Goal: Information Seeking & Learning: Learn about a topic

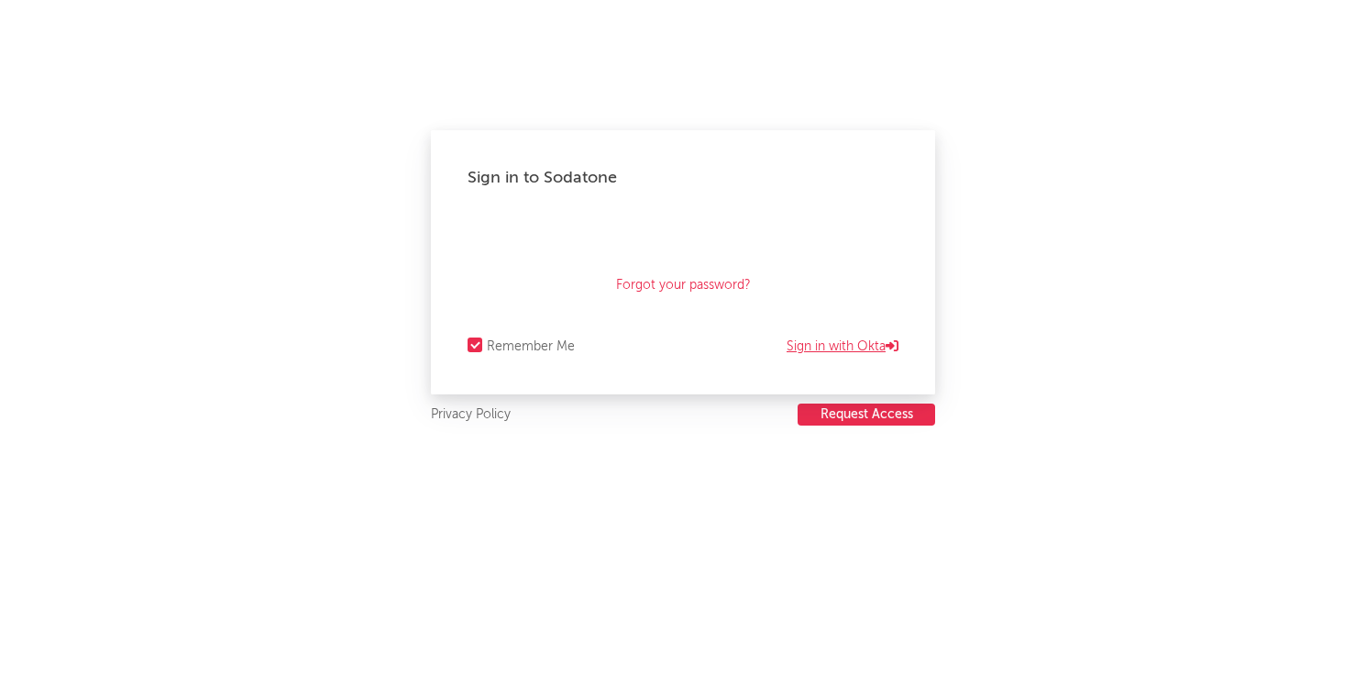
click at [869, 351] on link "Sign in with Okta" at bounding box center [843, 347] width 112 height 22
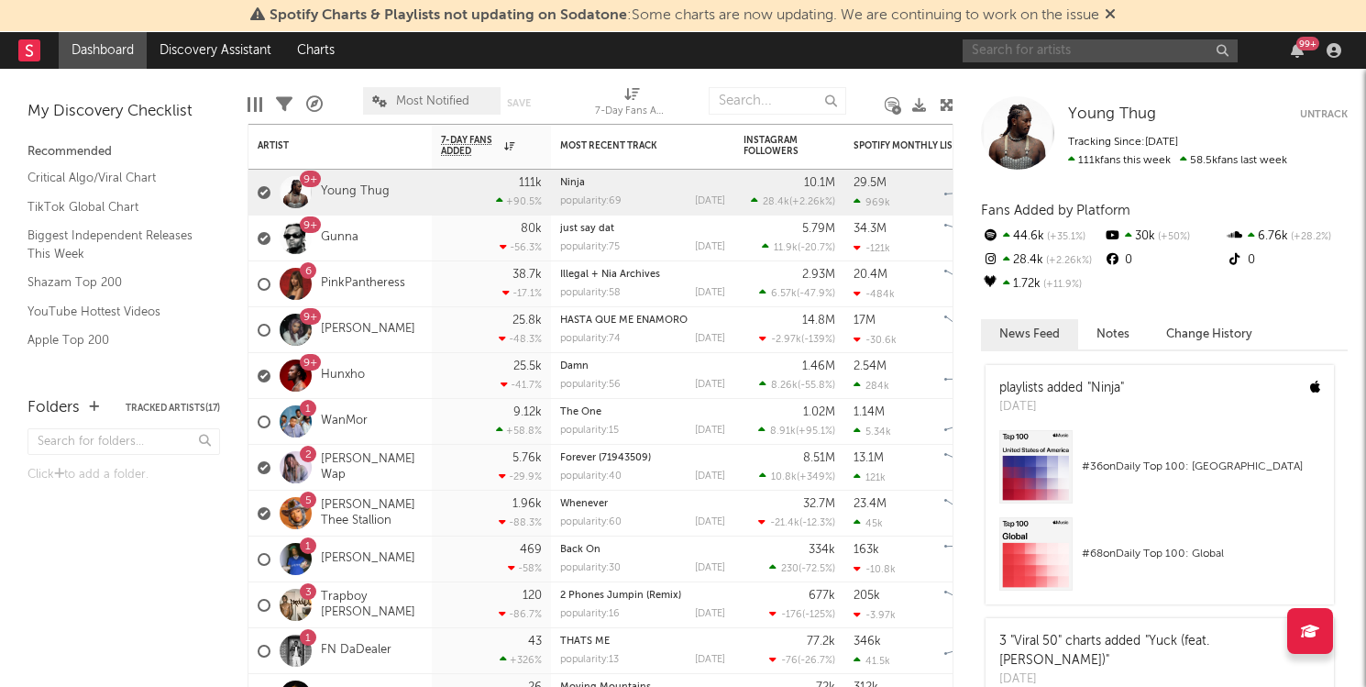
click at [1045, 52] on input "text" at bounding box center [1100, 50] width 275 height 23
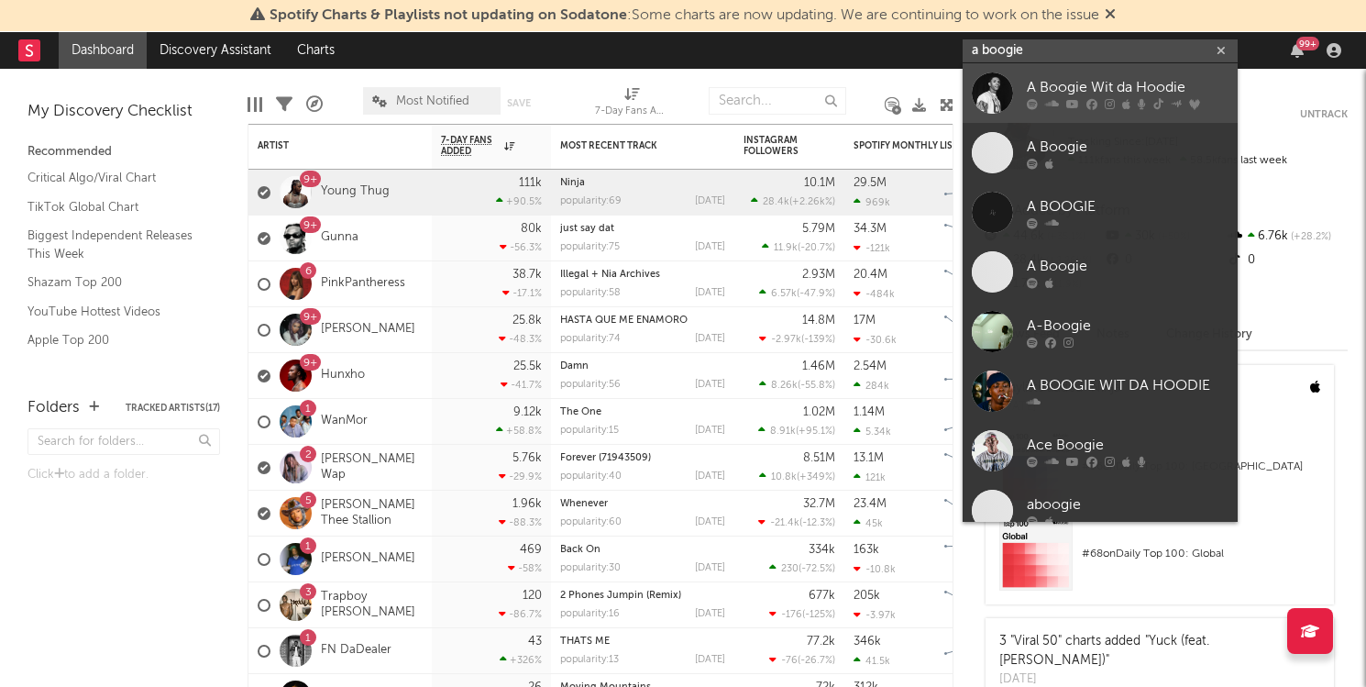
type input "a boogie"
click at [1072, 83] on div "A Boogie Wit da Hoodie" at bounding box center [1128, 87] width 202 height 22
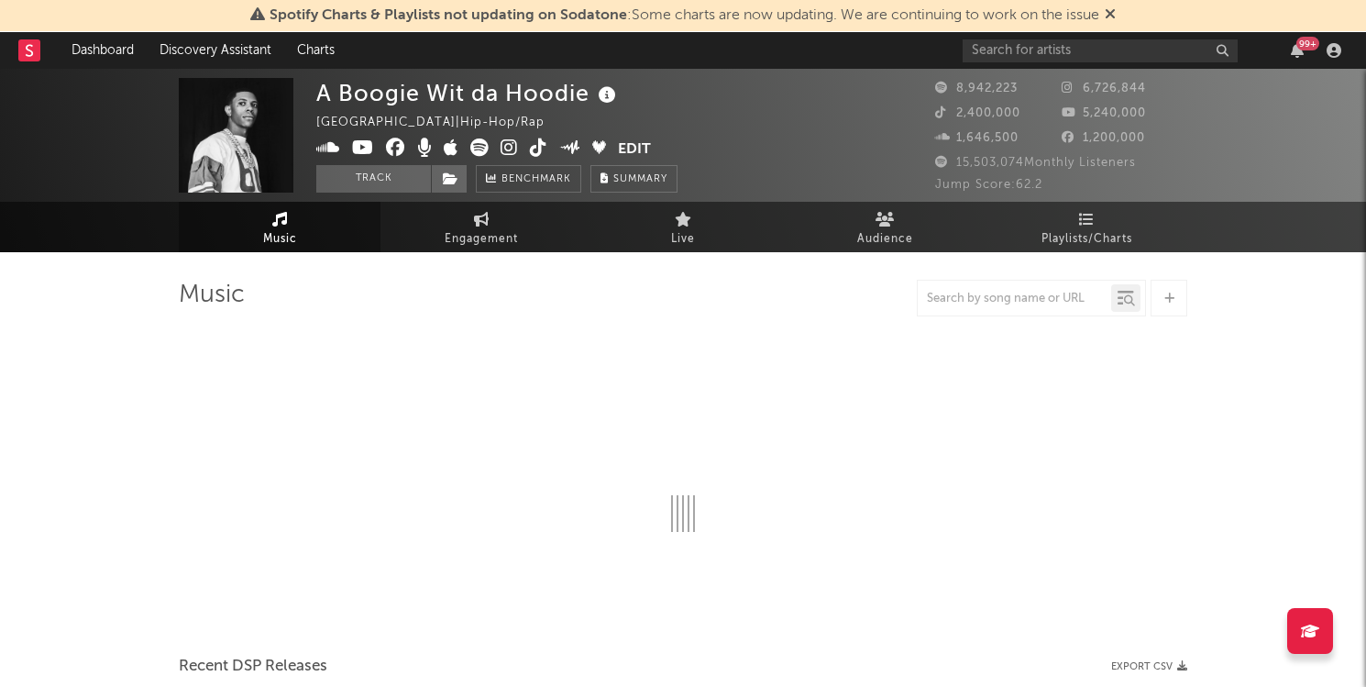
select select "6m"
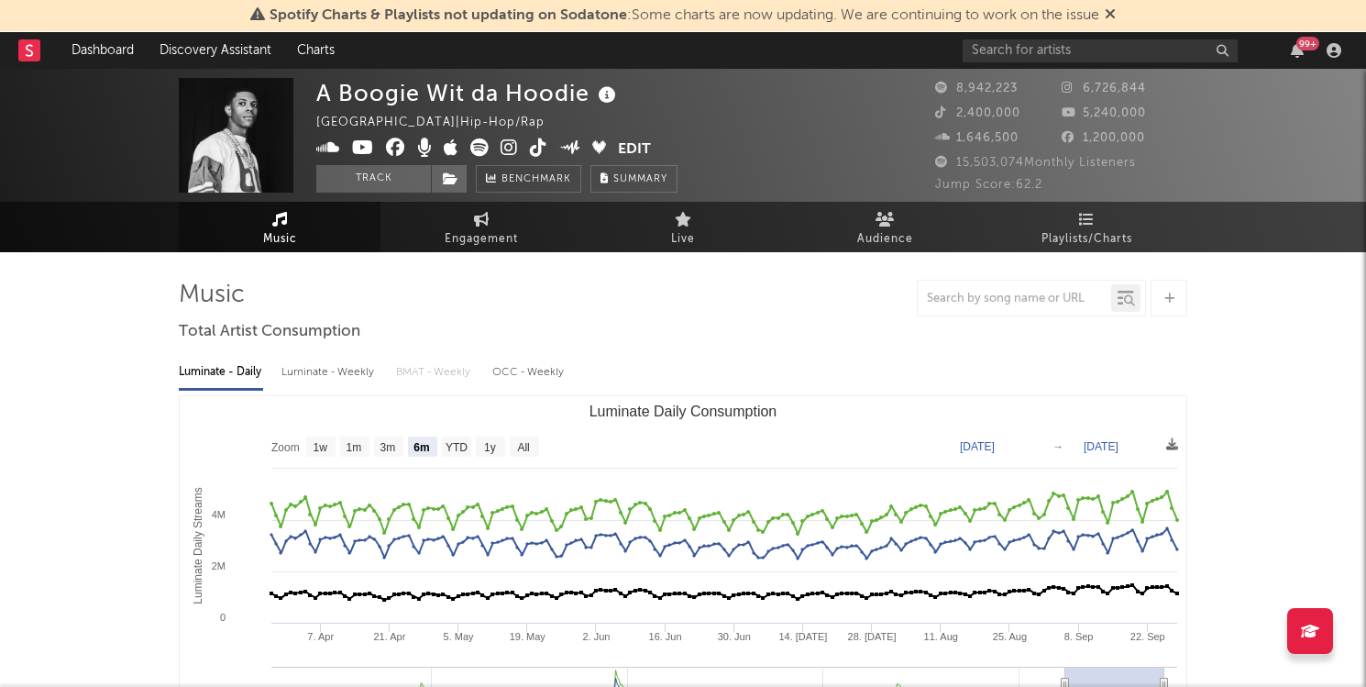
click at [1115, 15] on icon at bounding box center [1110, 13] width 11 height 15
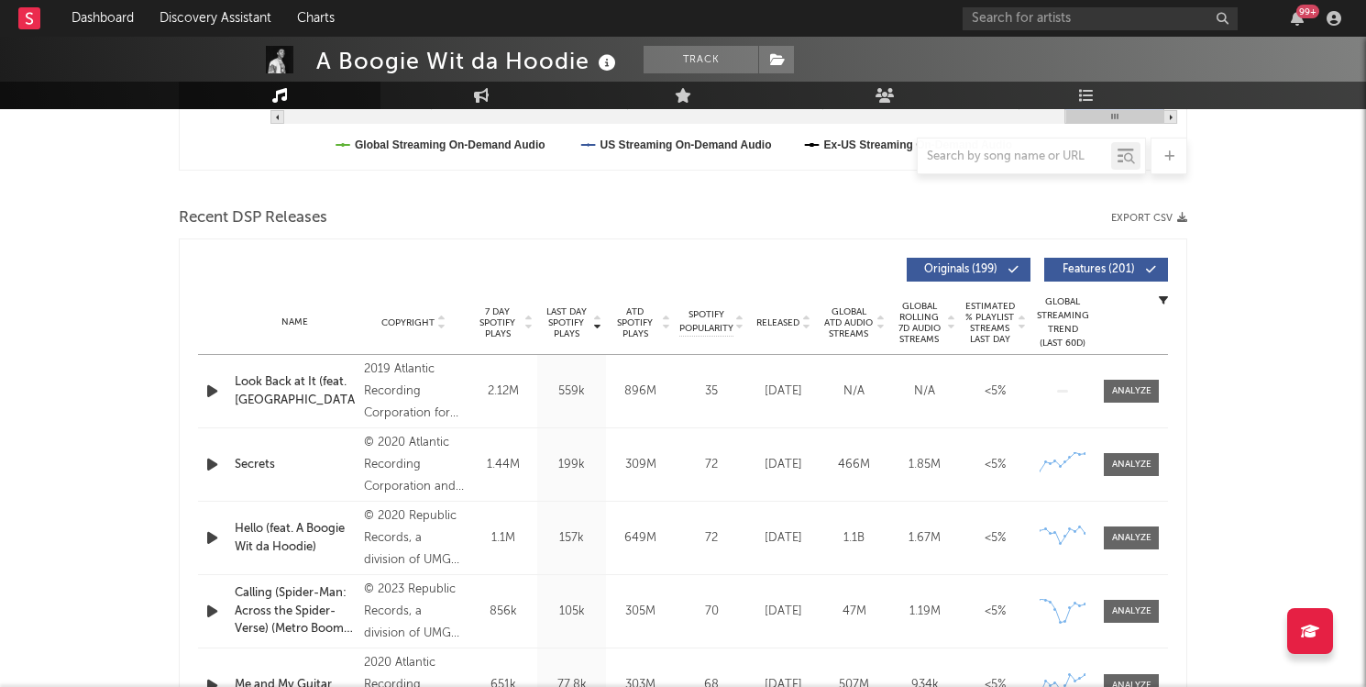
scroll to position [558, 0]
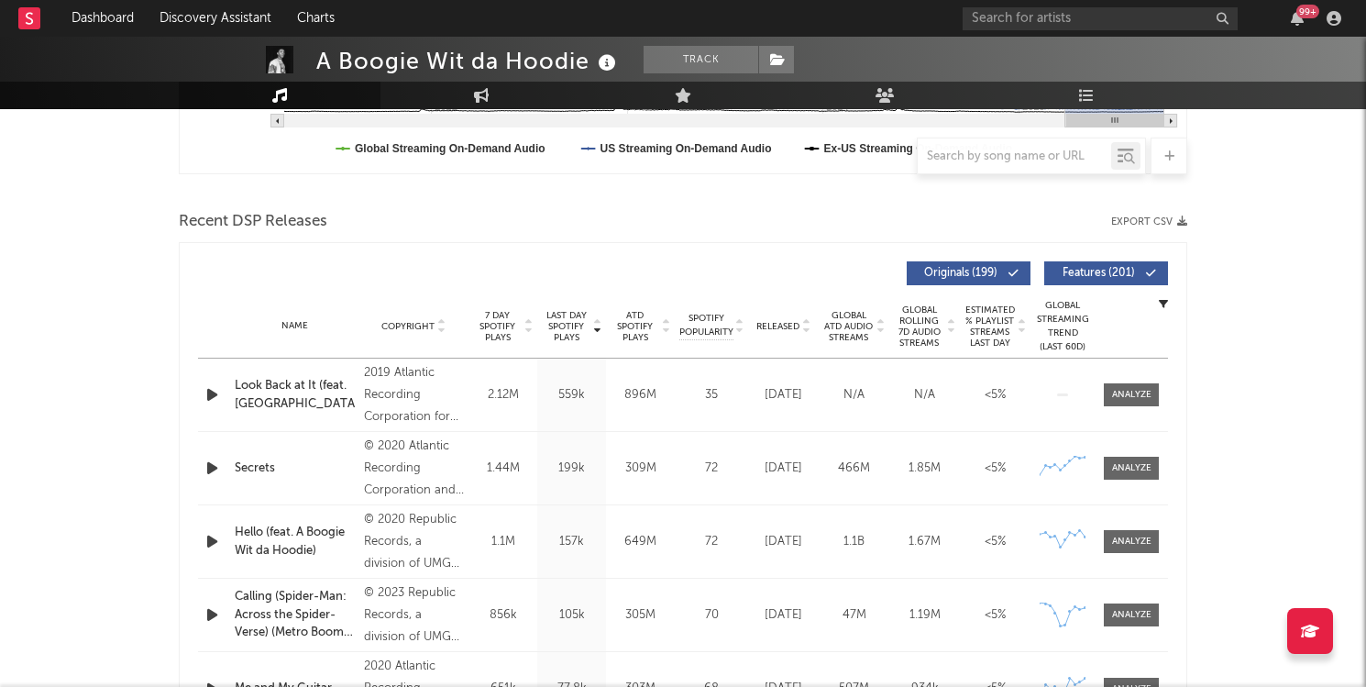
click at [808, 321] on icon at bounding box center [805, 322] width 9 height 7
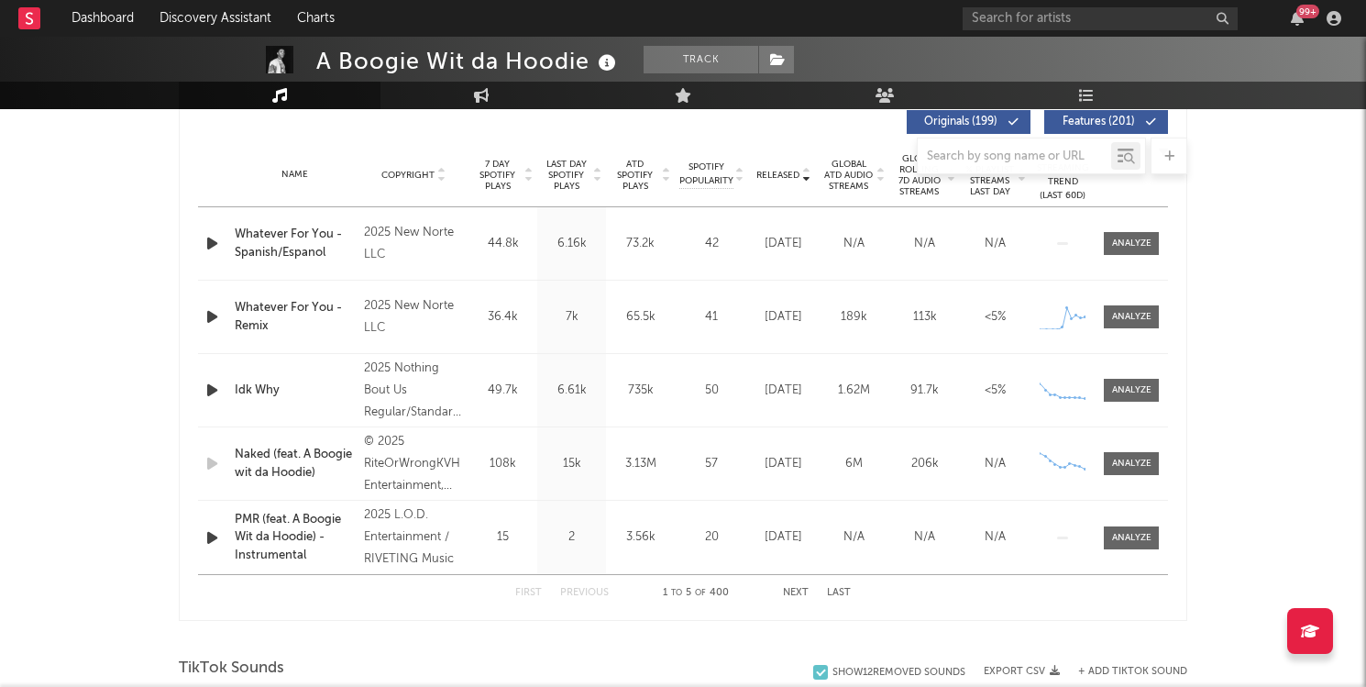
scroll to position [711, 0]
click at [800, 591] on button "Next" at bounding box center [796, 591] width 26 height 10
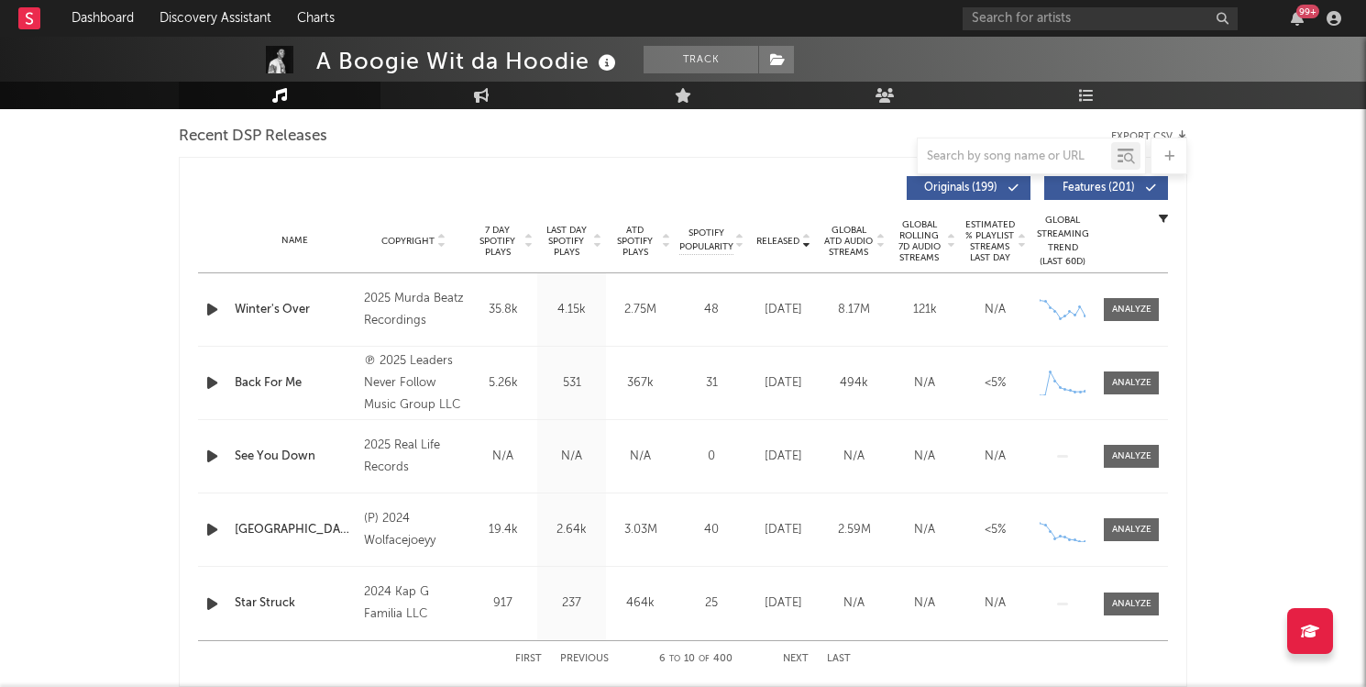
scroll to position [661, 0]
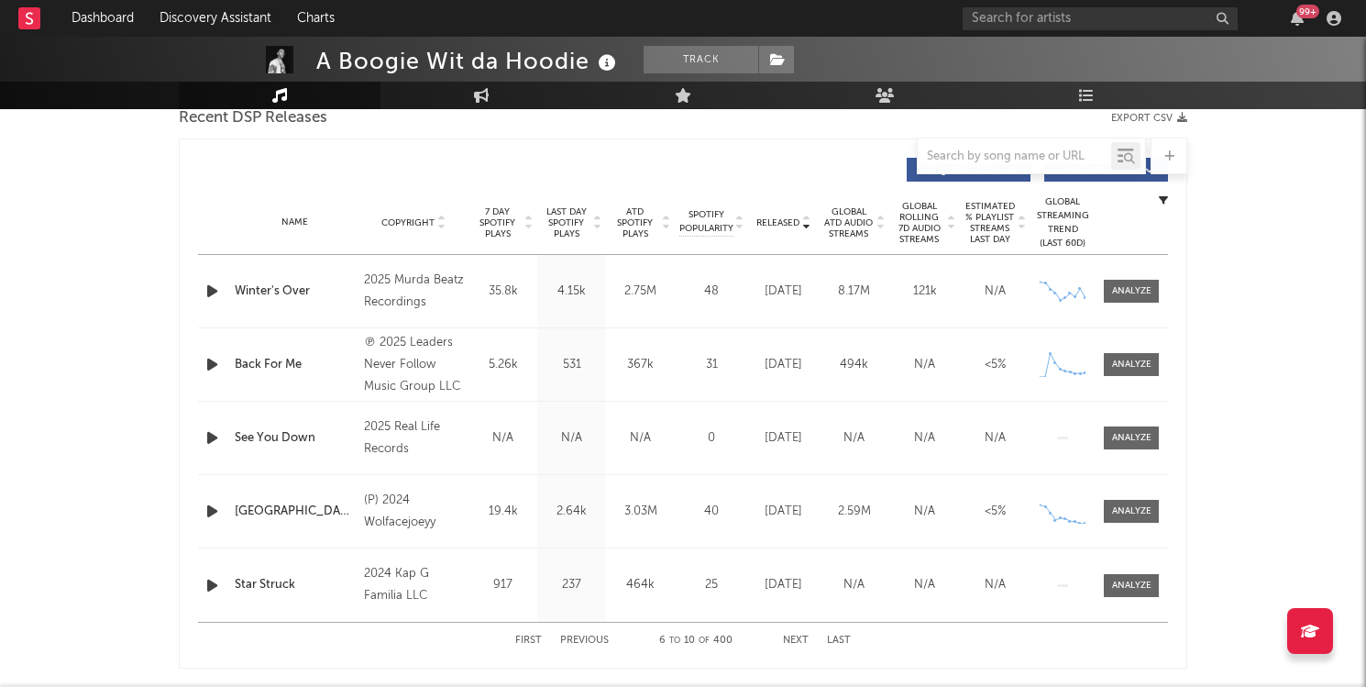
click at [803, 638] on button "Next" at bounding box center [796, 640] width 26 height 10
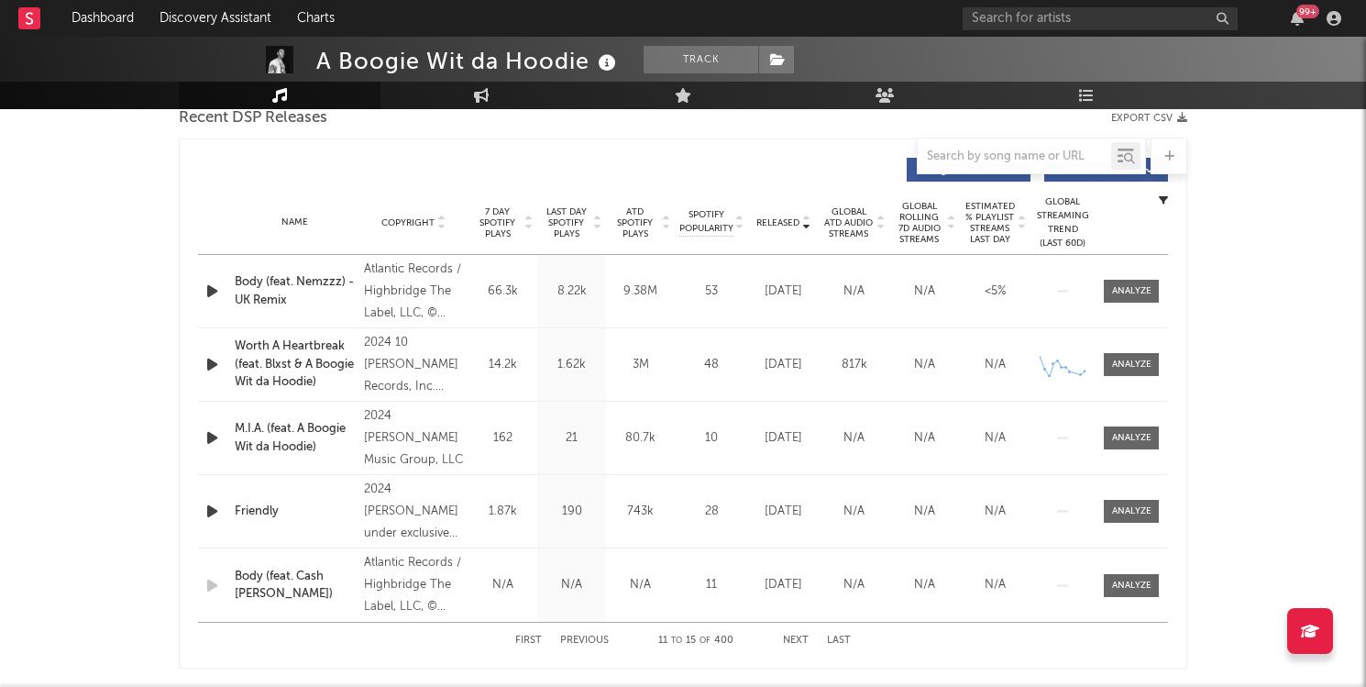
click at [804, 638] on button "Next" at bounding box center [796, 640] width 26 height 10
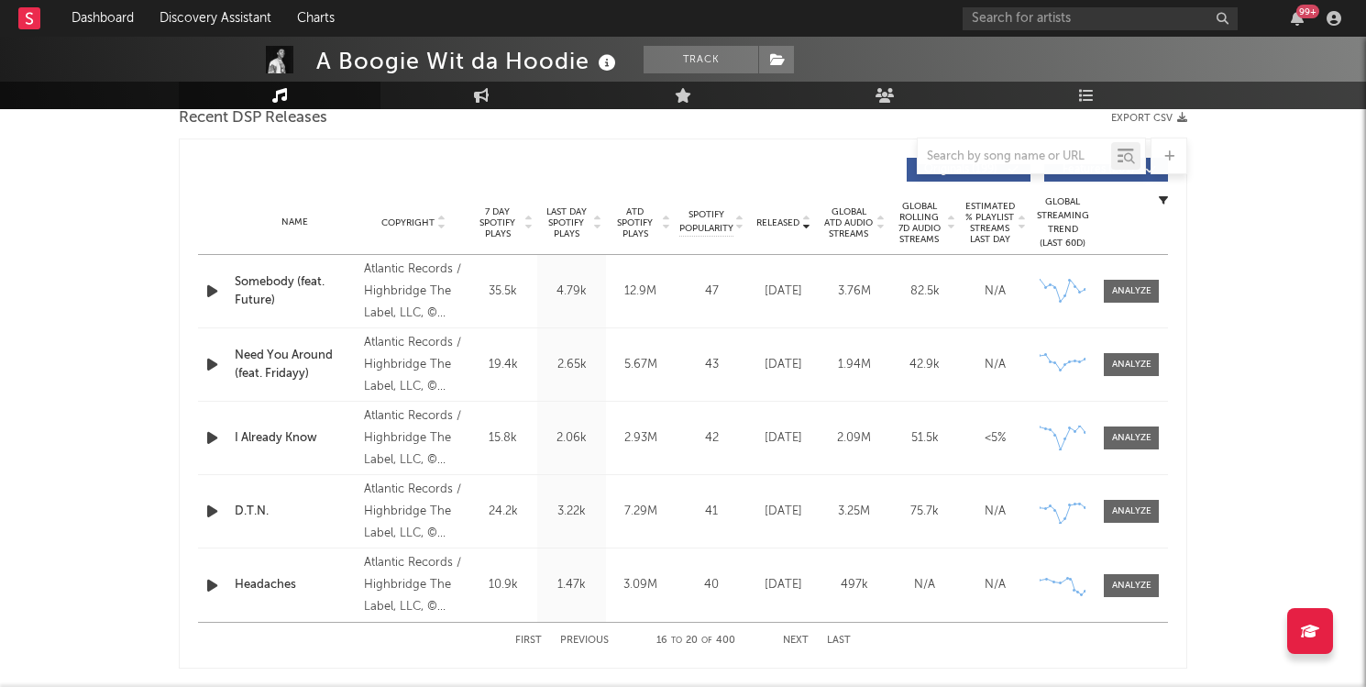
click at [804, 638] on button "Next" at bounding box center [796, 640] width 26 height 10
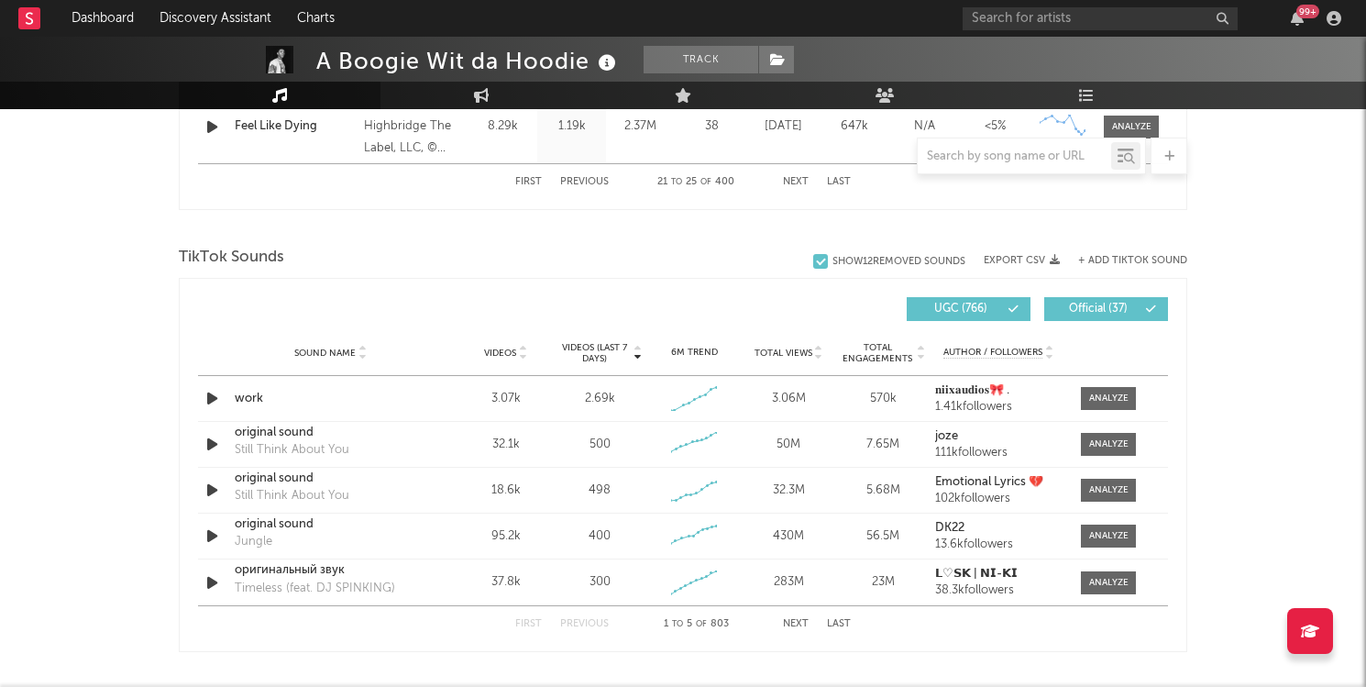
scroll to position [1127, 0]
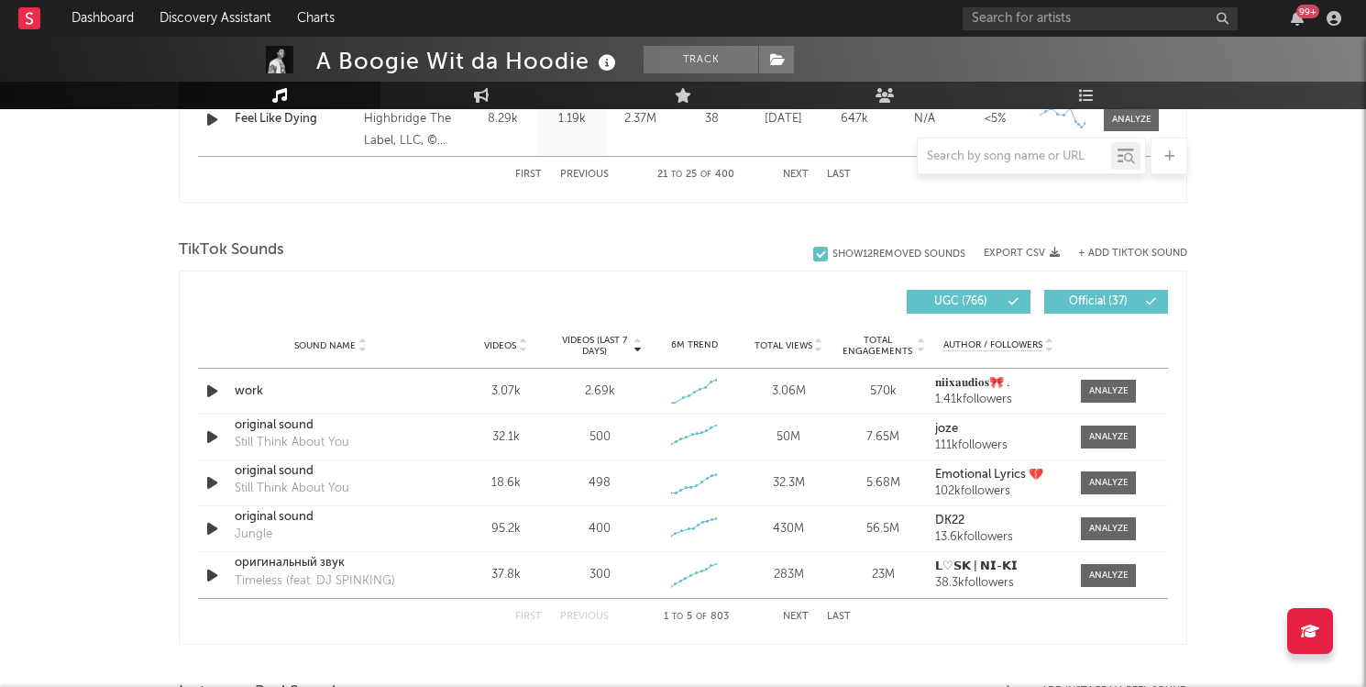
click at [636, 352] on icon at bounding box center [638, 349] width 9 height 7
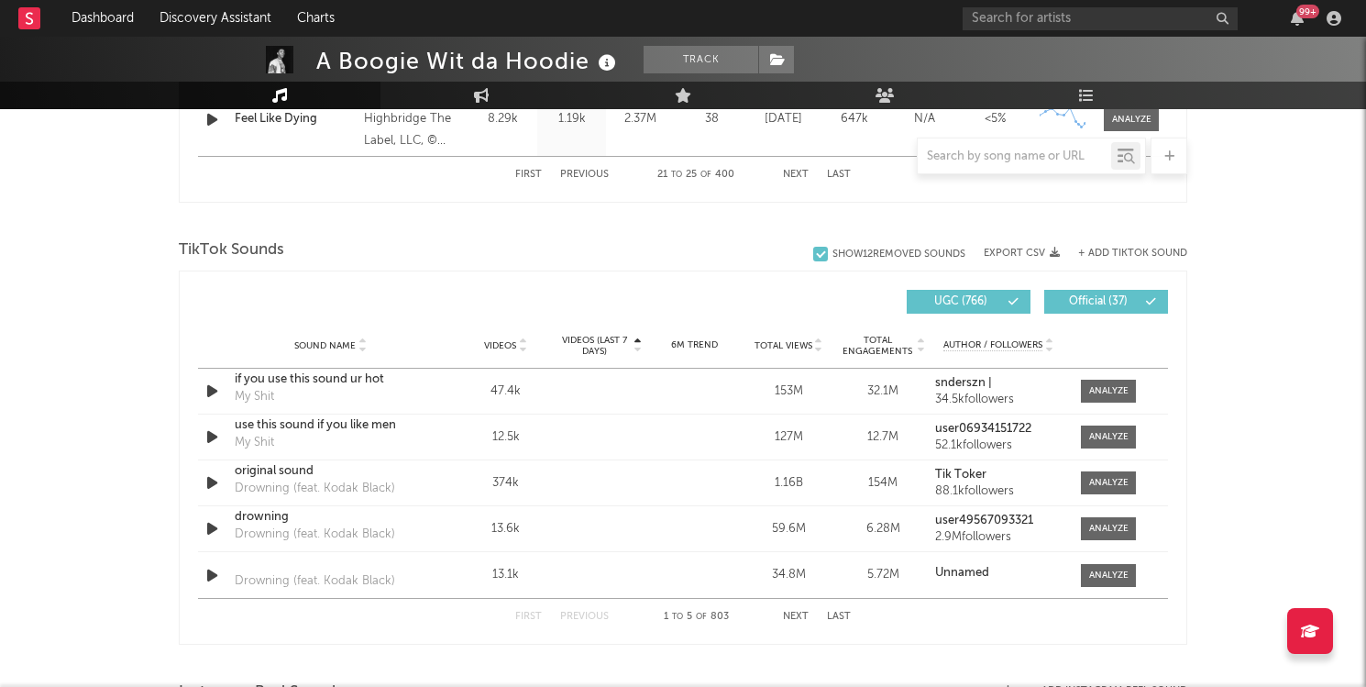
click at [640, 339] on icon at bounding box center [638, 341] width 9 height 7
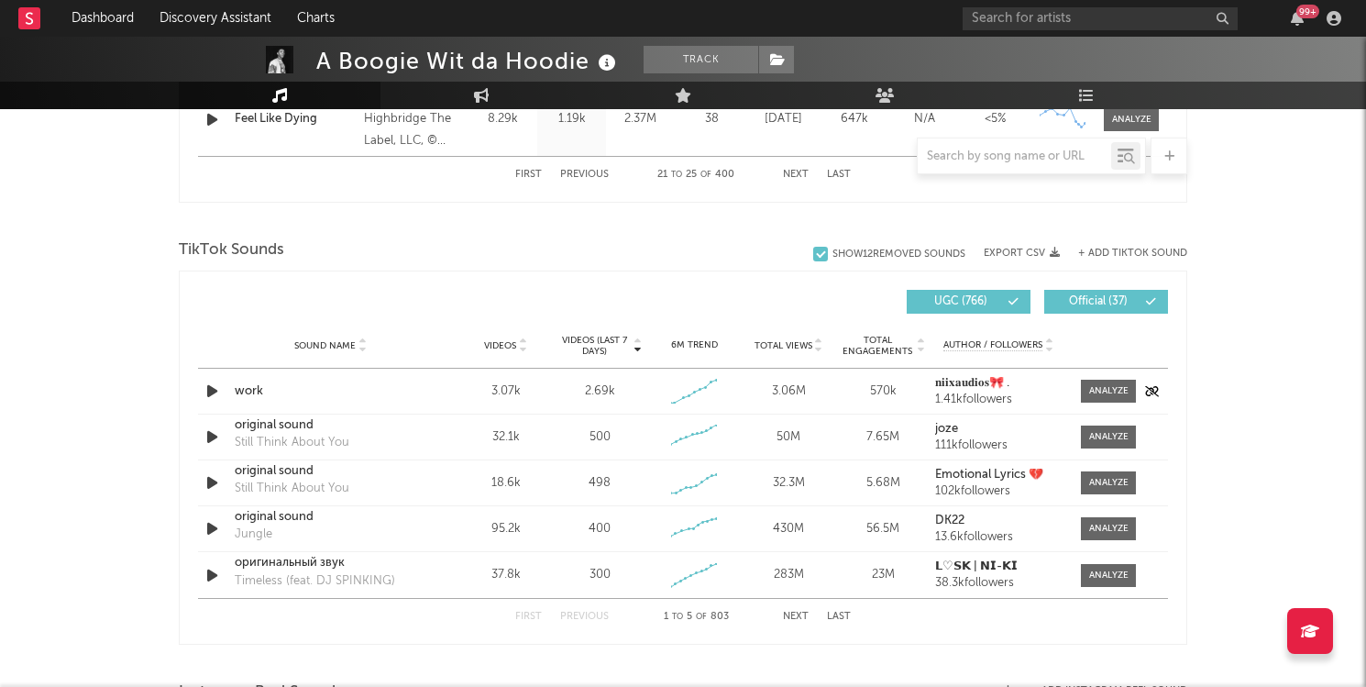
click at [249, 387] on div "work" at bounding box center [331, 391] width 192 height 18
click at [258, 425] on div "original sound" at bounding box center [331, 425] width 192 height 18
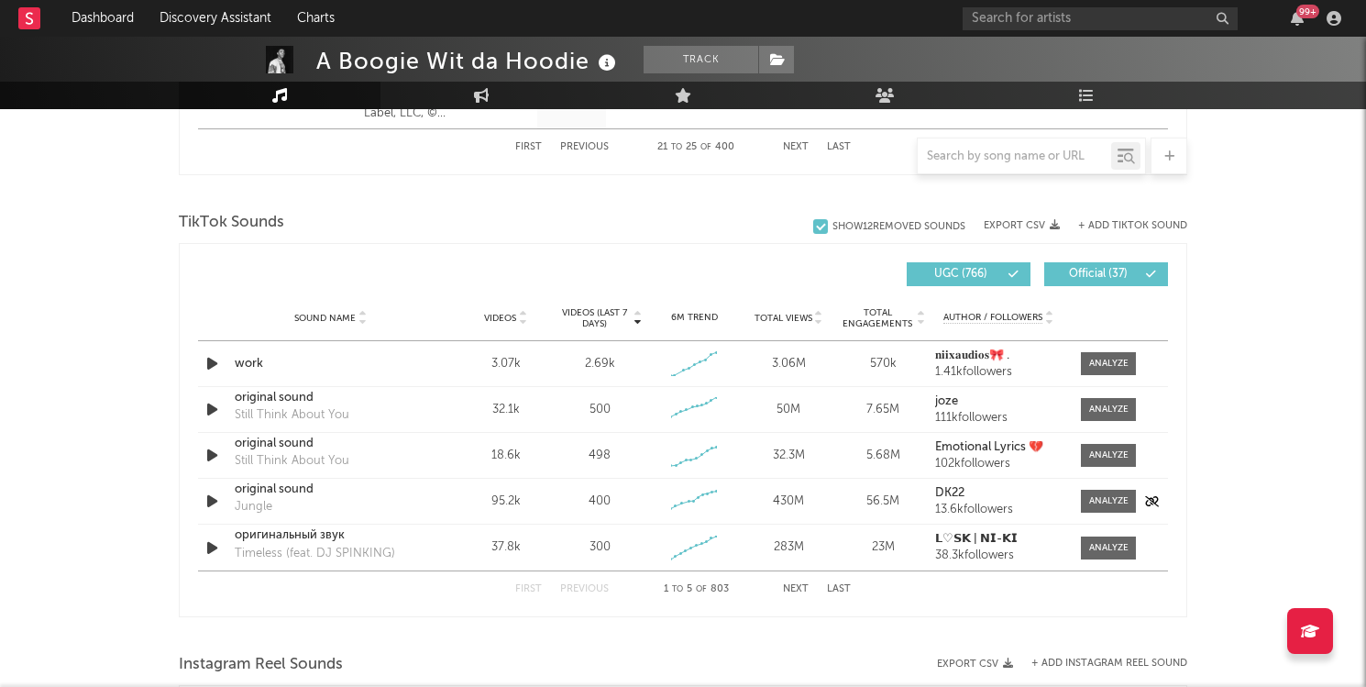
scroll to position [1158, 0]
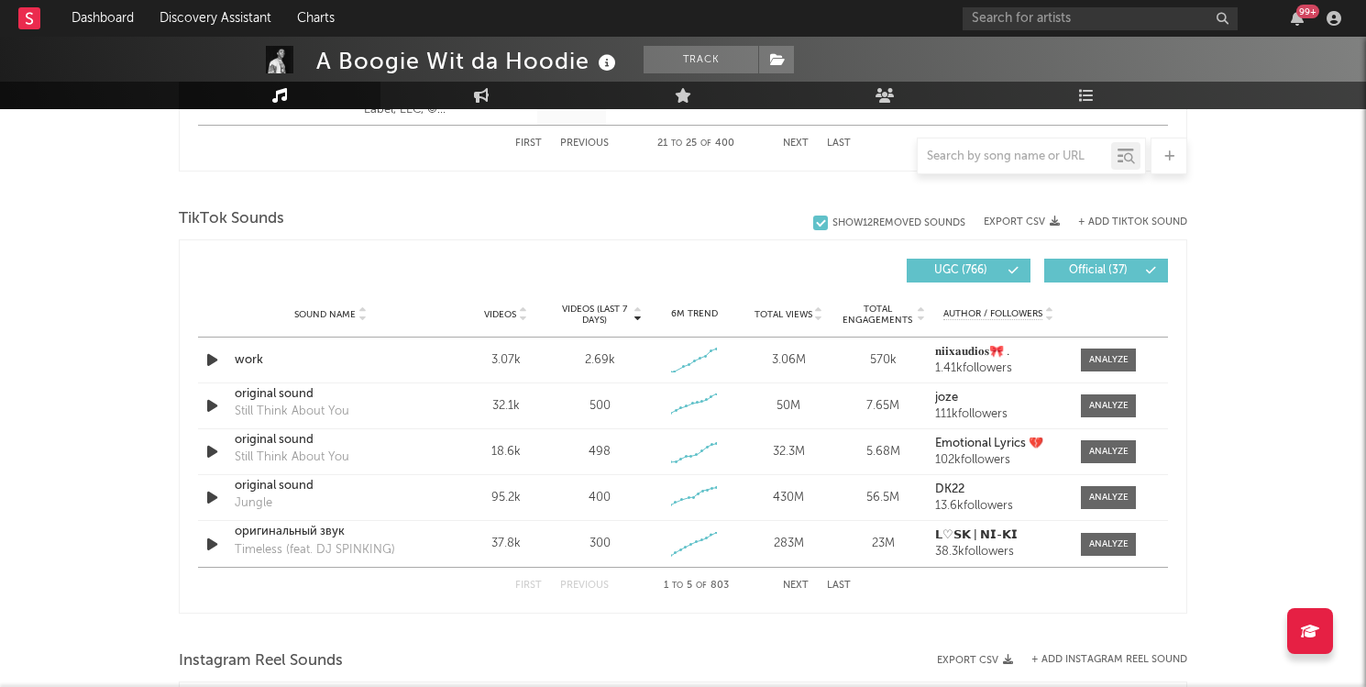
click at [801, 587] on button "Next" at bounding box center [796, 585] width 26 height 10
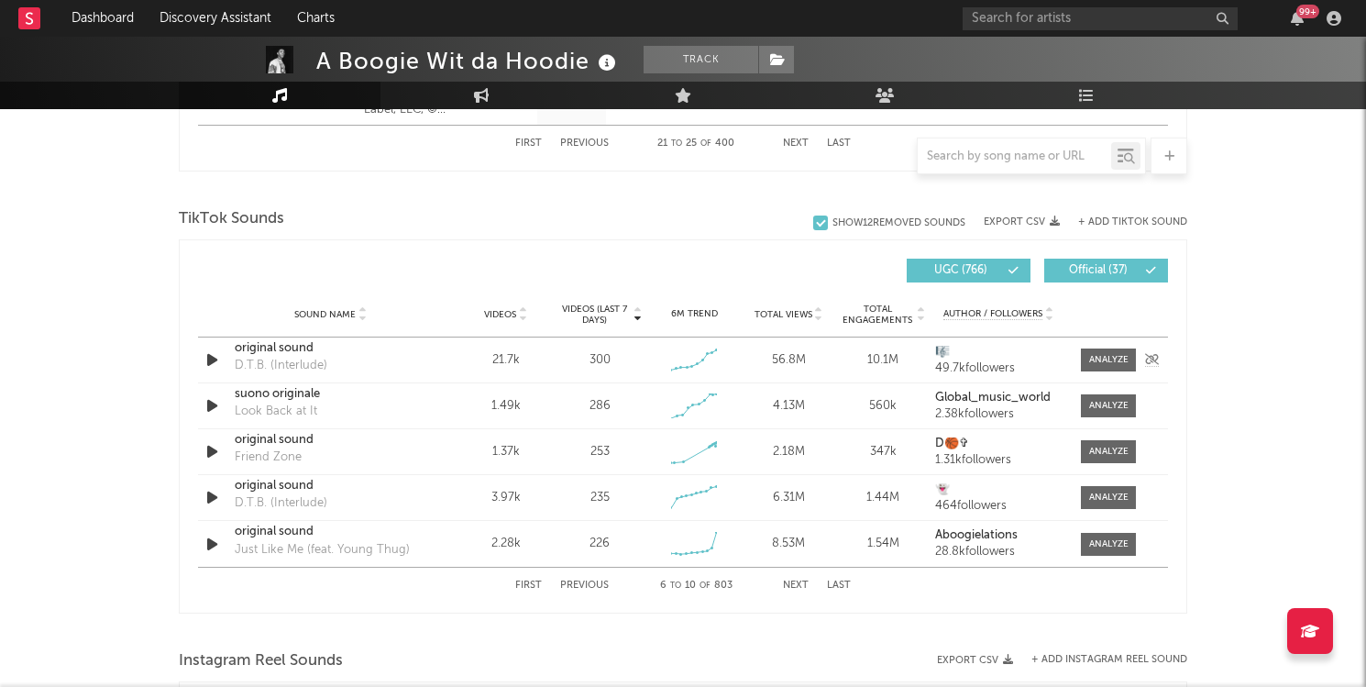
click at [298, 356] on div "original sound" at bounding box center [331, 348] width 192 height 18
click at [803, 583] on button "Next" at bounding box center [796, 585] width 26 height 10
